Goal: Transaction & Acquisition: Purchase product/service

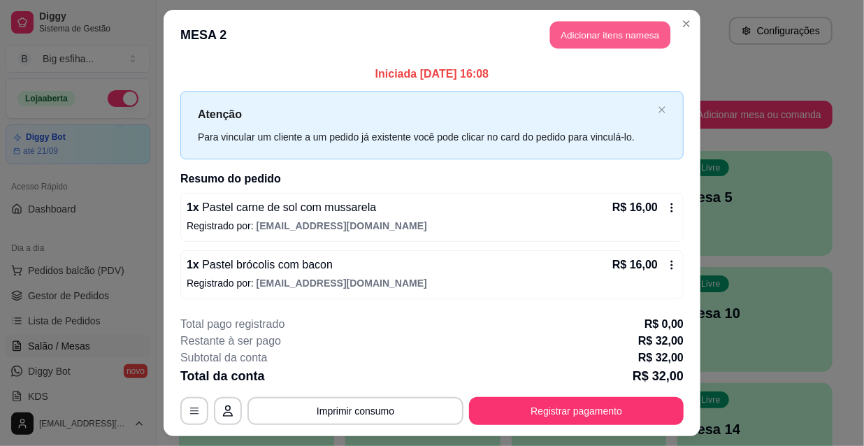
click at [568, 38] on button "Adicionar itens na mesa" at bounding box center [610, 35] width 120 height 27
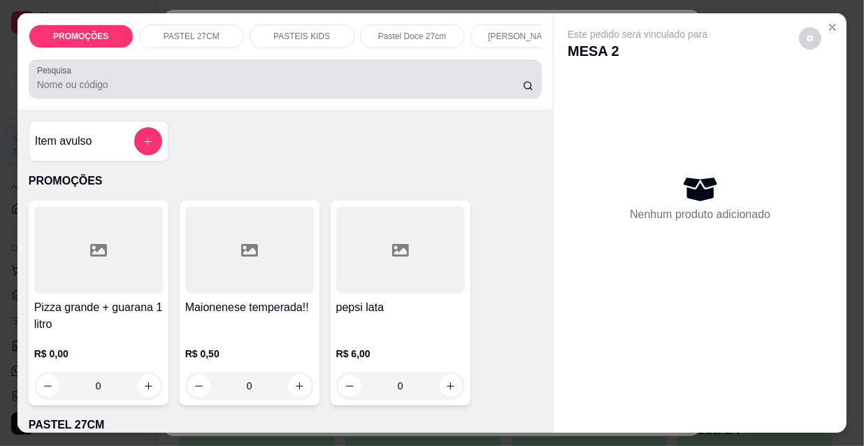
click at [394, 98] on div "Pesquisa" at bounding box center [286, 78] width 514 height 39
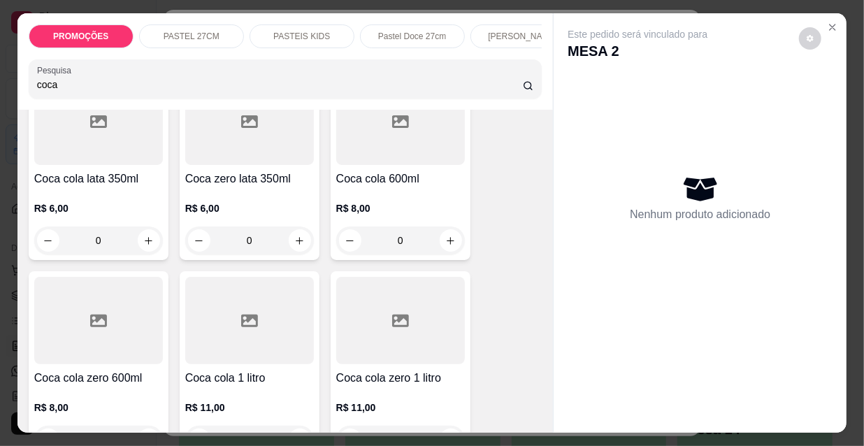
scroll to position [190, 0]
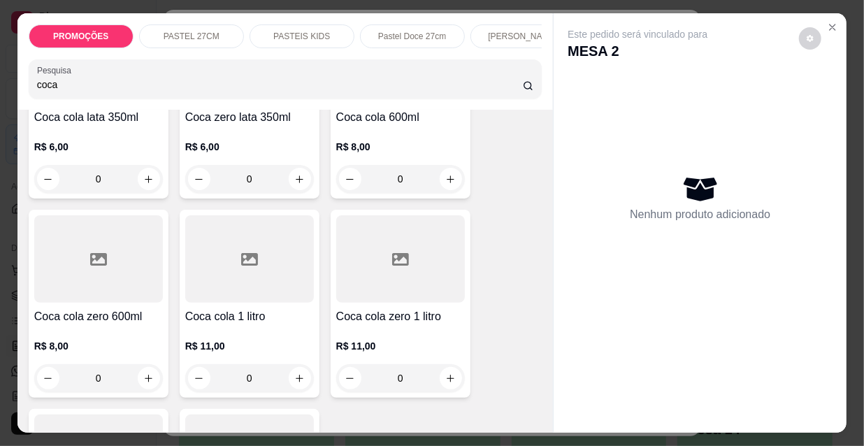
type input "coca"
click at [227, 286] on div at bounding box center [249, 258] width 129 height 87
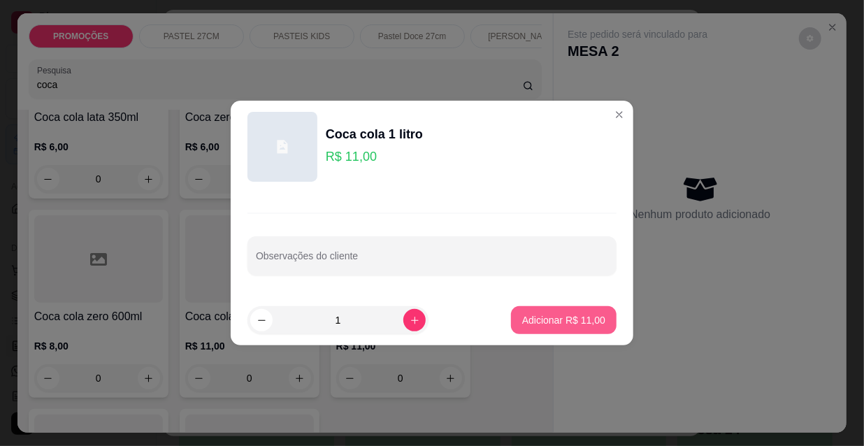
click at [546, 319] on p "Adicionar R$ 11,00" at bounding box center [563, 320] width 83 height 14
type input "1"
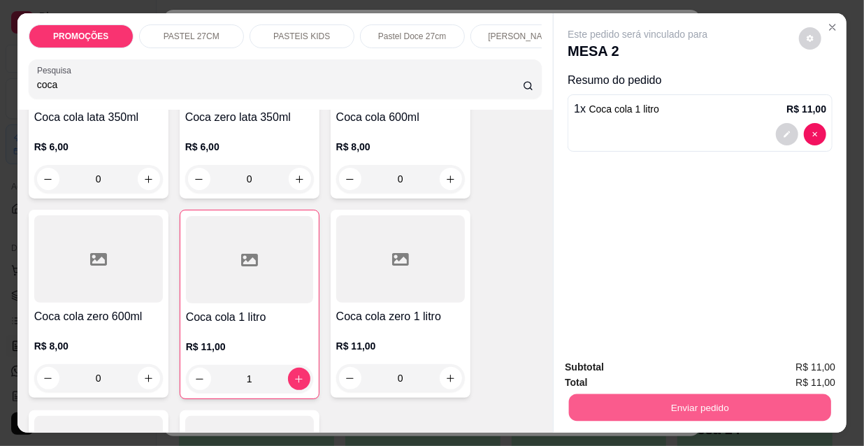
click at [621, 395] on button "Enviar pedido" at bounding box center [700, 406] width 262 height 27
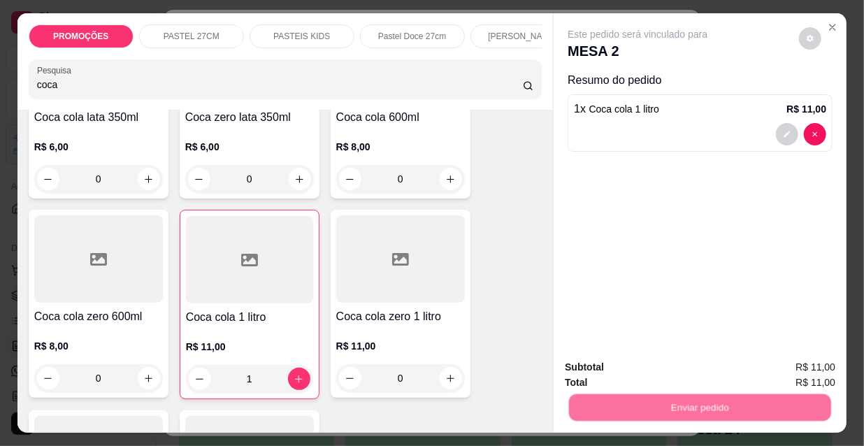
click at [617, 363] on button "Não registrar e enviar pedido" at bounding box center [654, 368] width 145 height 27
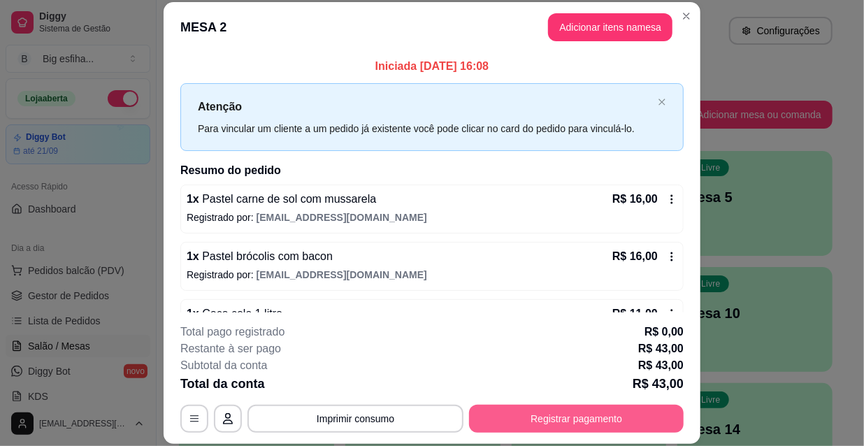
click at [514, 415] on button "Registrar pagamento" at bounding box center [576, 419] width 215 height 28
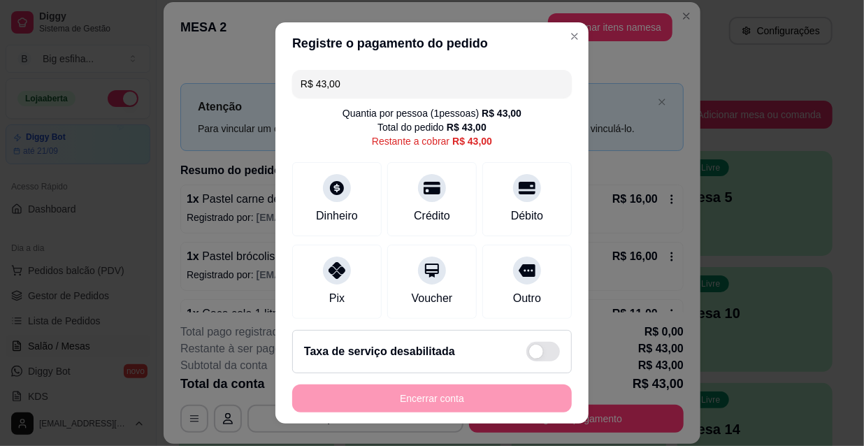
drag, startPoint x: 340, startPoint y: 77, endPoint x: 276, endPoint y: 80, distance: 63.7
click at [276, 80] on div "R$ 43,00 Quantia por pessoa ( 1 pessoas) R$ 43,00 Total do pedido R$ 43,00 Rest…" at bounding box center [431, 191] width 313 height 254
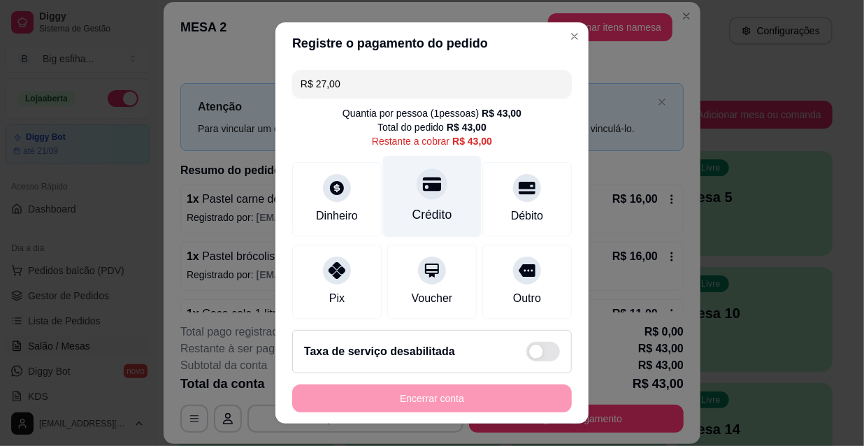
click at [429, 188] on div at bounding box center [431, 183] width 31 height 31
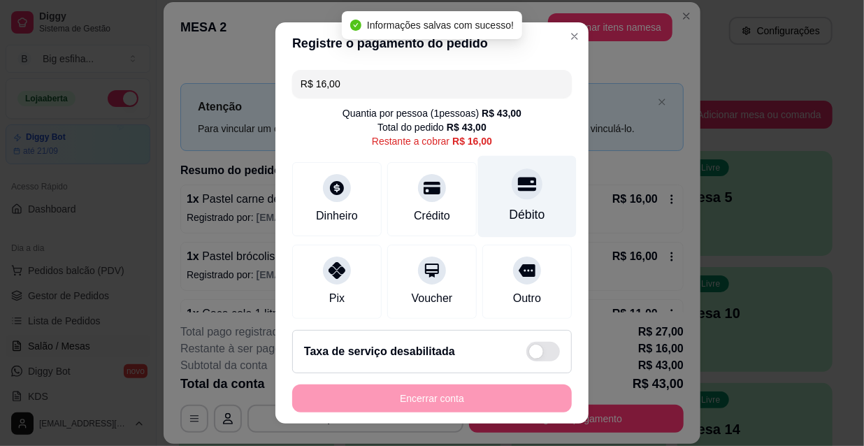
drag, startPoint x: 510, startPoint y: 204, endPoint x: 514, endPoint y: 230, distance: 26.2
click at [511, 204] on div "Débito" at bounding box center [527, 197] width 99 height 82
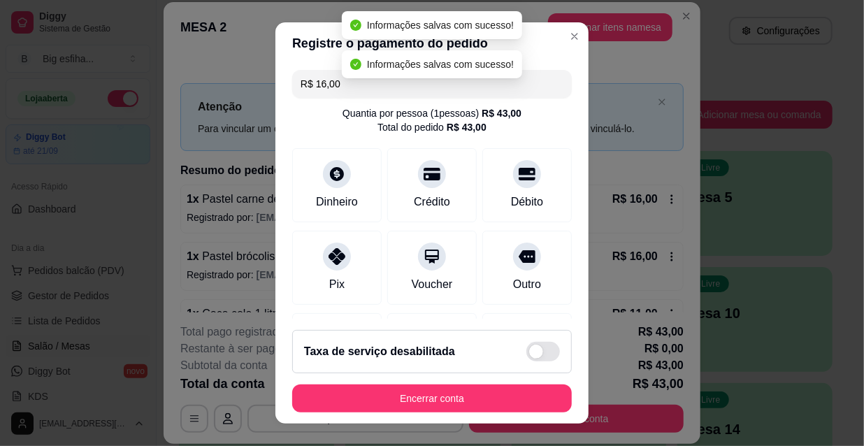
type input "R$ 0,00"
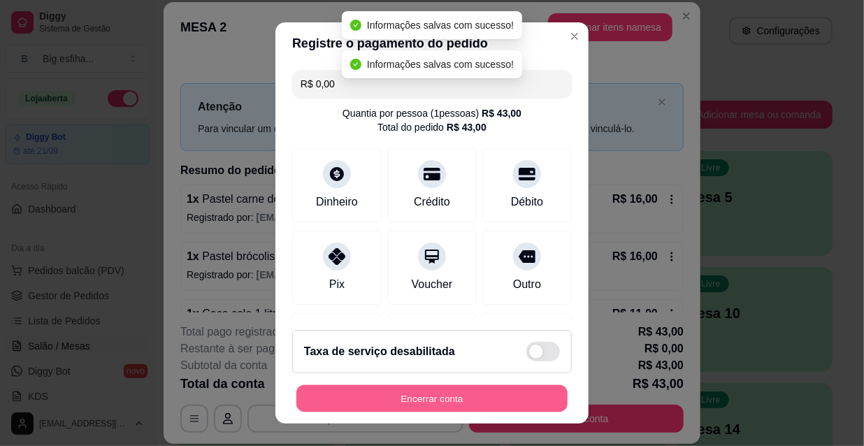
click at [503, 401] on button "Encerrar conta" at bounding box center [431, 398] width 271 height 27
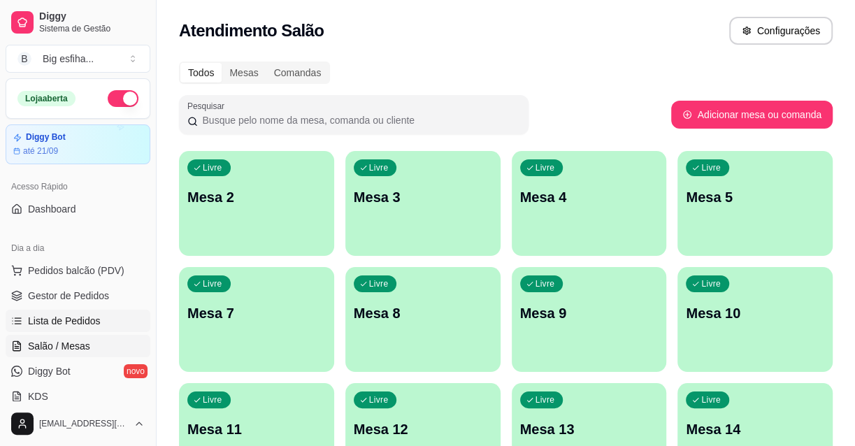
click at [103, 317] on link "Lista de Pedidos" at bounding box center [78, 321] width 145 height 22
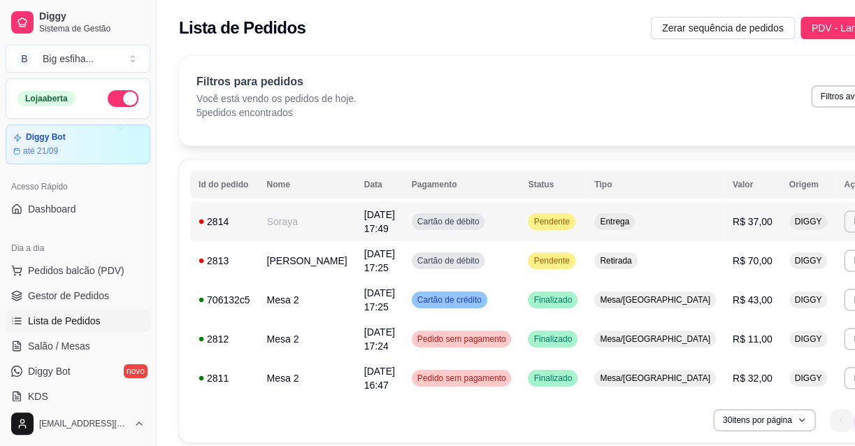
click at [377, 228] on td "[DATE] 17:49" at bounding box center [380, 221] width 48 height 39
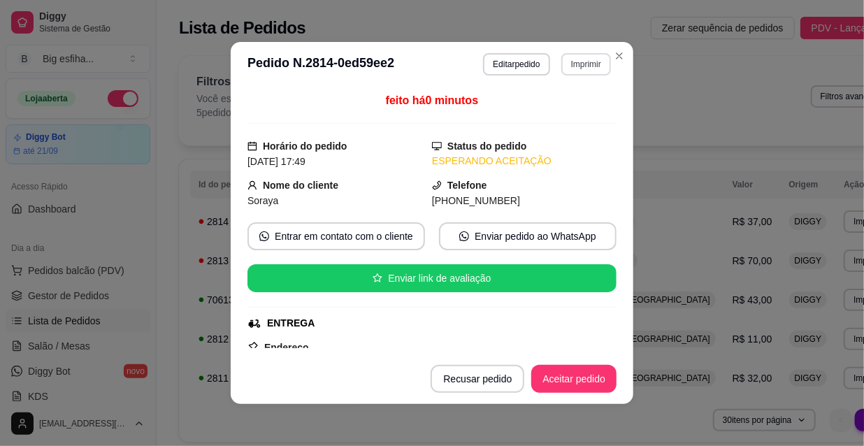
click at [563, 59] on button "Imprimir" at bounding box center [586, 64] width 50 height 22
click at [560, 119] on button "IMPRESSORA" at bounding box center [556, 113] width 101 height 22
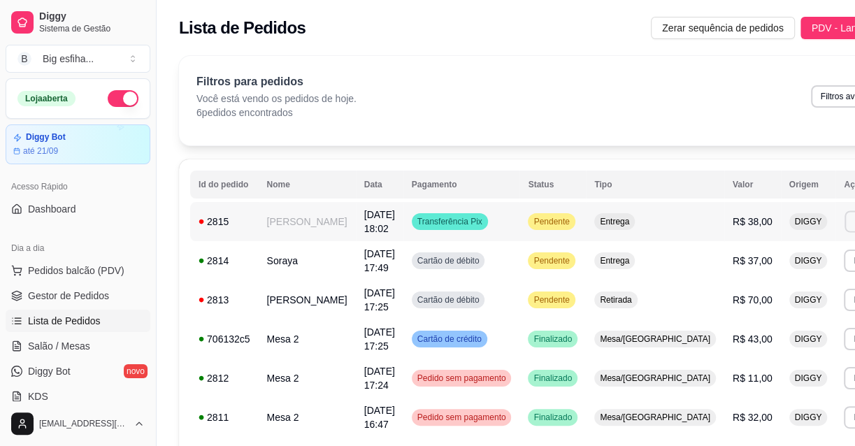
click at [844, 225] on button "Imprimir" at bounding box center [868, 221] width 48 height 22
click at [790, 266] on button "IMPRESSORA" at bounding box center [763, 270] width 101 height 22
click at [93, 342] on link "Salão / Mesas" at bounding box center [78, 346] width 145 height 22
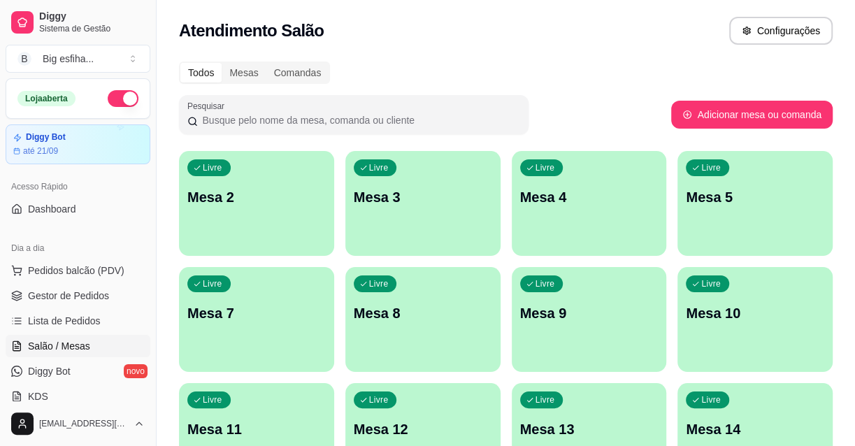
click at [266, 198] on p "Mesa 2" at bounding box center [256, 197] width 138 height 20
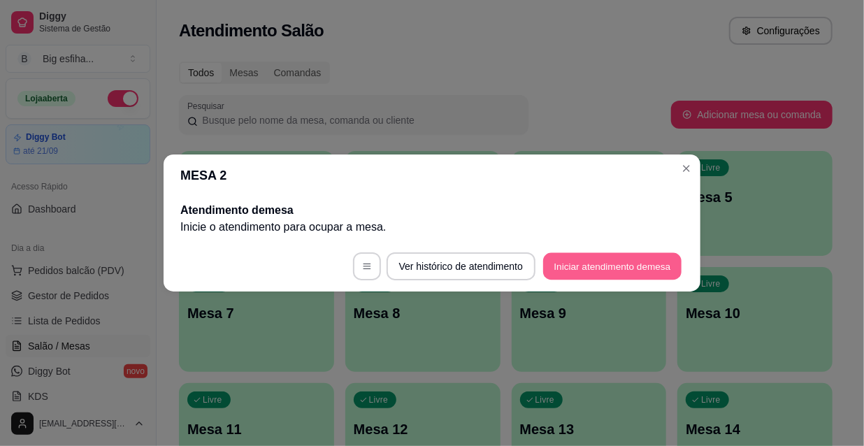
click at [579, 267] on button "Iniciar atendimento de mesa" at bounding box center [612, 266] width 138 height 27
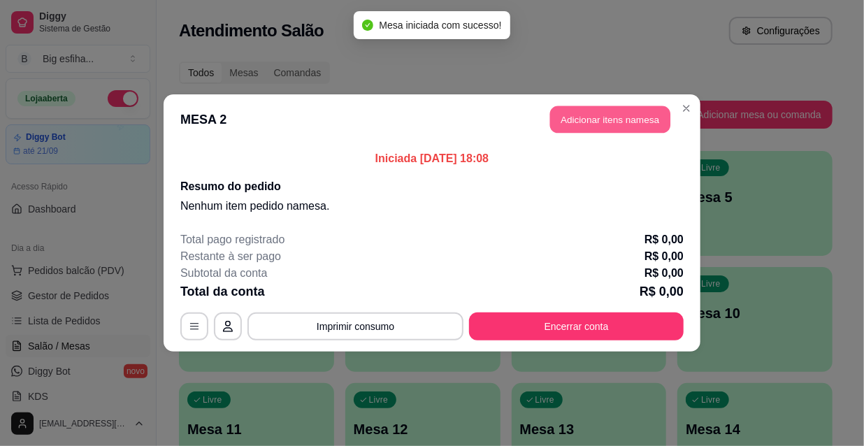
click at [590, 122] on button "Adicionar itens na mesa" at bounding box center [610, 119] width 120 height 27
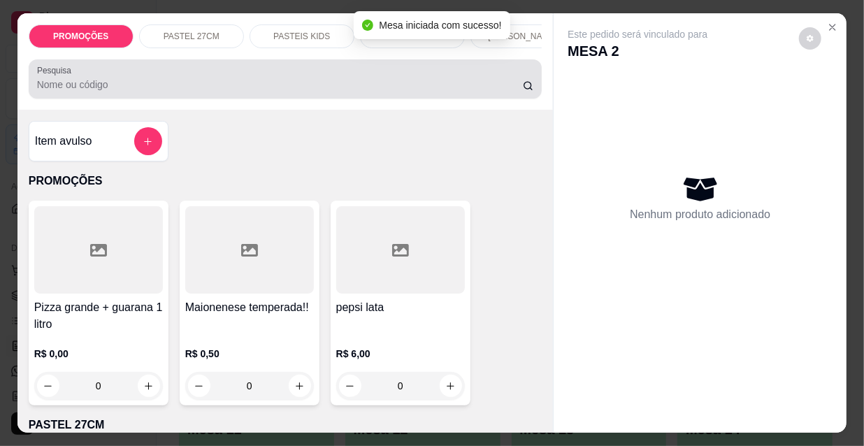
click at [345, 65] on div "Pesquisa" at bounding box center [286, 78] width 514 height 39
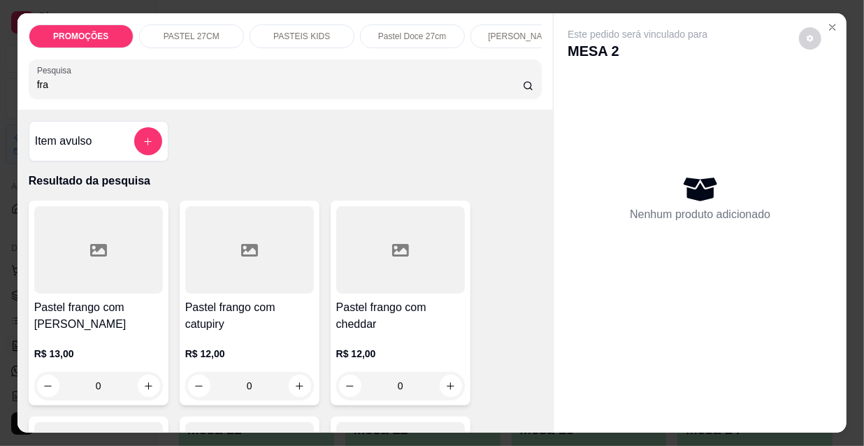
type input "fra"
click at [87, 277] on div at bounding box center [98, 249] width 129 height 87
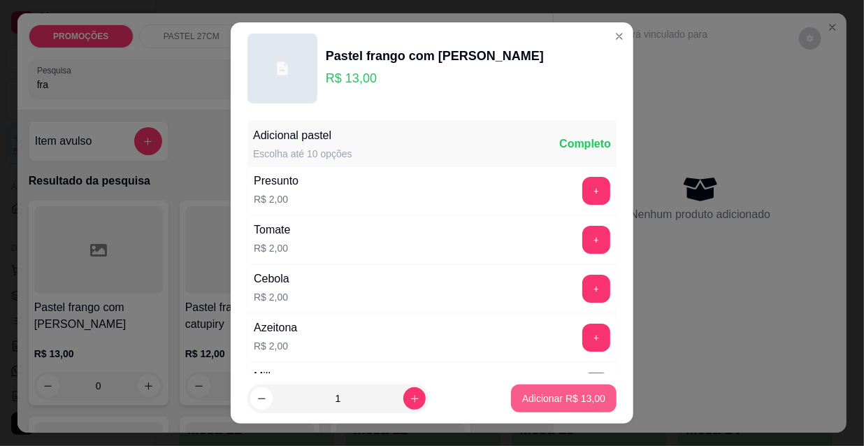
click at [556, 402] on p "Adicionar R$ 13,00" at bounding box center [563, 398] width 83 height 14
type input "1"
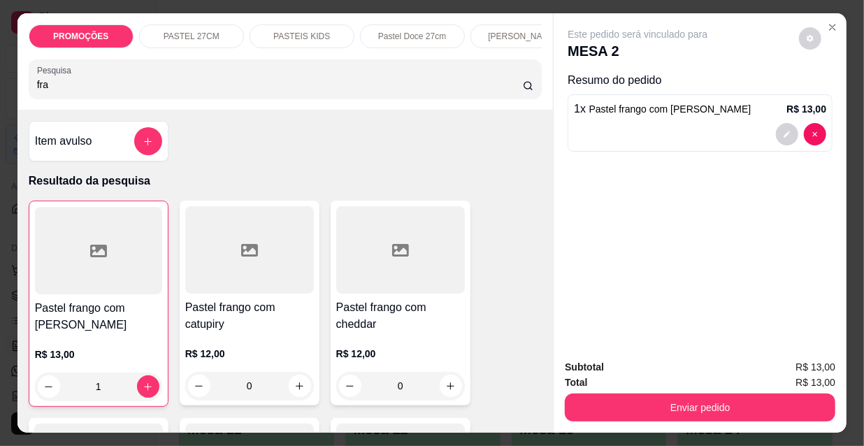
drag, startPoint x: 49, startPoint y: 92, endPoint x: 22, endPoint y: 84, distance: 27.8
click at [22, 87] on div "PROMOÇÕES PASTEL 27CM PASTEIS KIDS Pastel Doce 27cm Esfihas Salgadas Esfihas do…" at bounding box center [285, 61] width 536 height 96
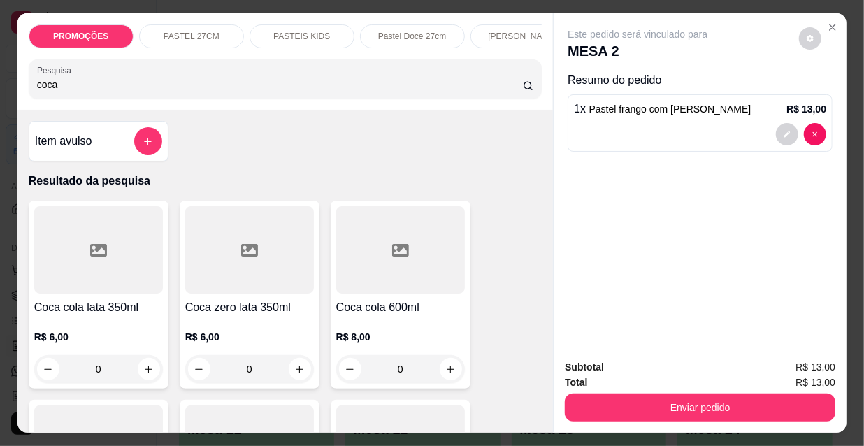
type input "coca"
click at [103, 268] on div at bounding box center [98, 249] width 129 height 87
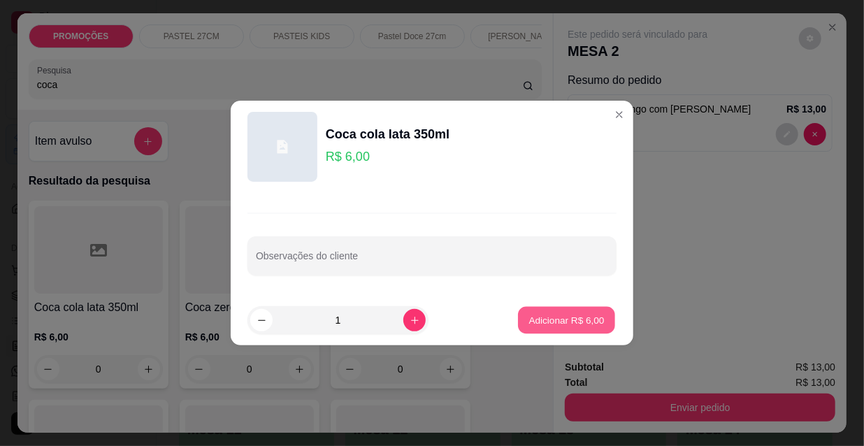
click at [549, 318] on p "Adicionar R$ 6,00" at bounding box center [565, 319] width 75 height 13
type input "1"
